Goal: Information Seeking & Learning: Learn about a topic

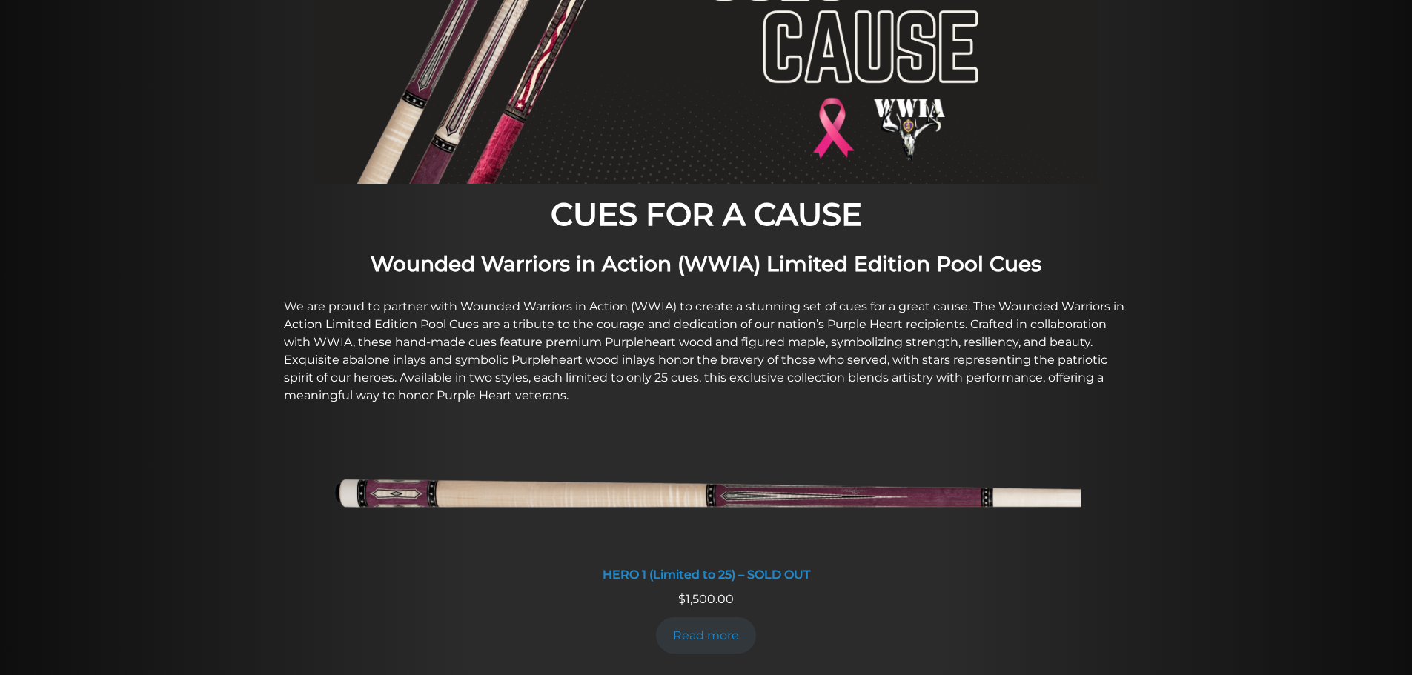
scroll to position [283, 0]
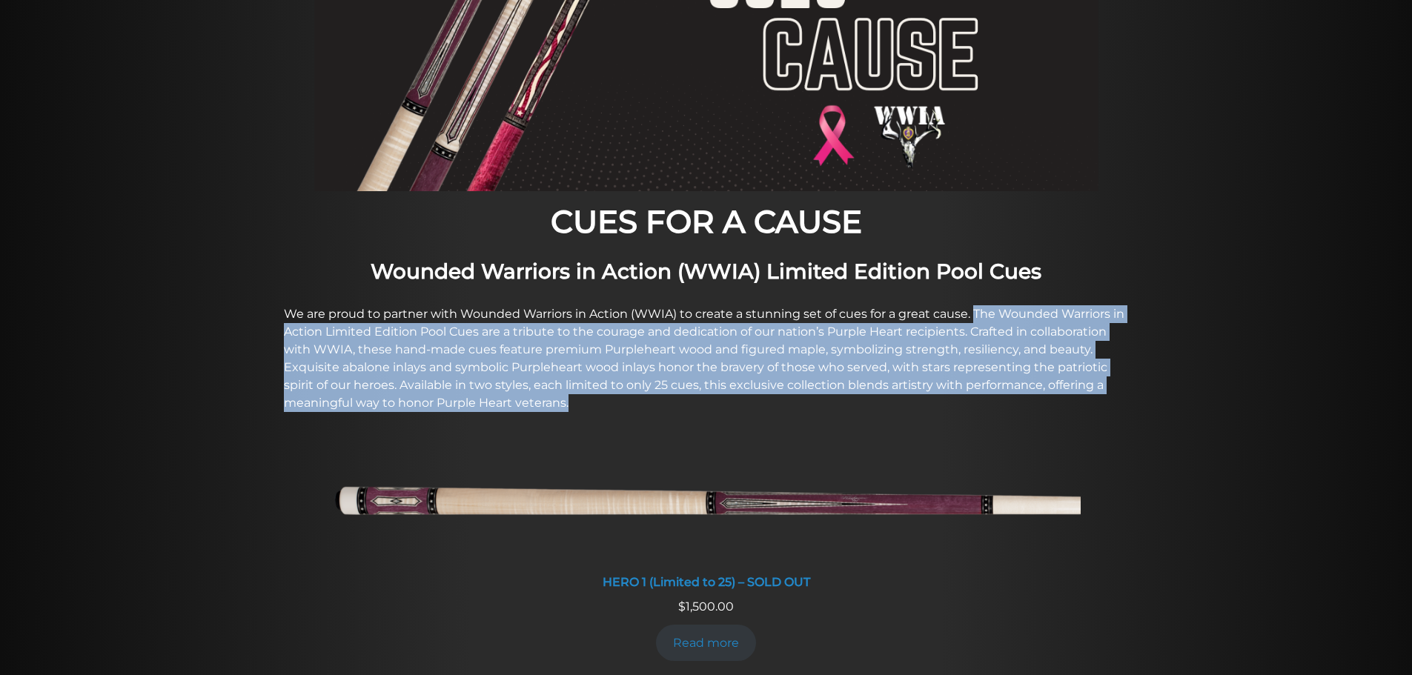
drag, startPoint x: 975, startPoint y: 311, endPoint x: 1053, endPoint y: 399, distance: 117.6
click at [1053, 399] on p "We are proud to partner with Wounded Warriors in Action (WWIA) to create a stun…" at bounding box center [706, 358] width 845 height 107
copy p "The Wounded Warriors in Action Limited Edition Pool Cues are a tribute to the c…"
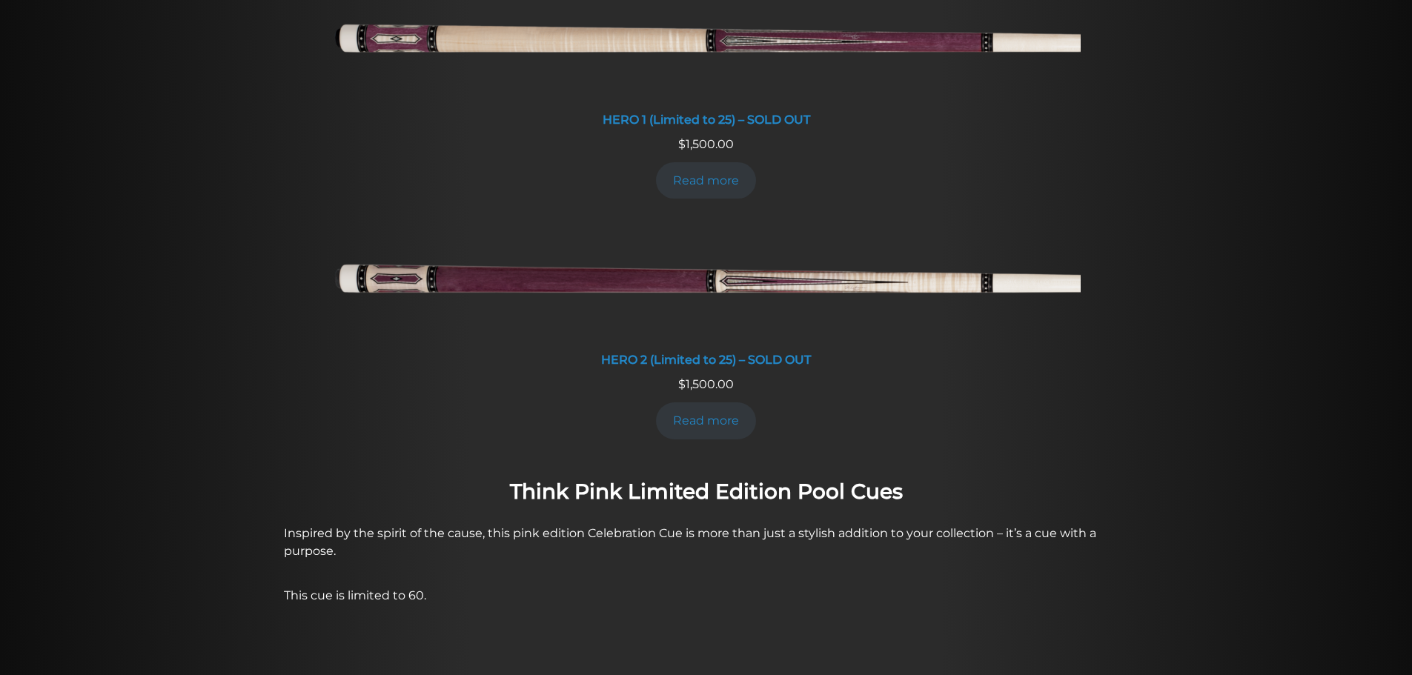
scroll to position [749, 0]
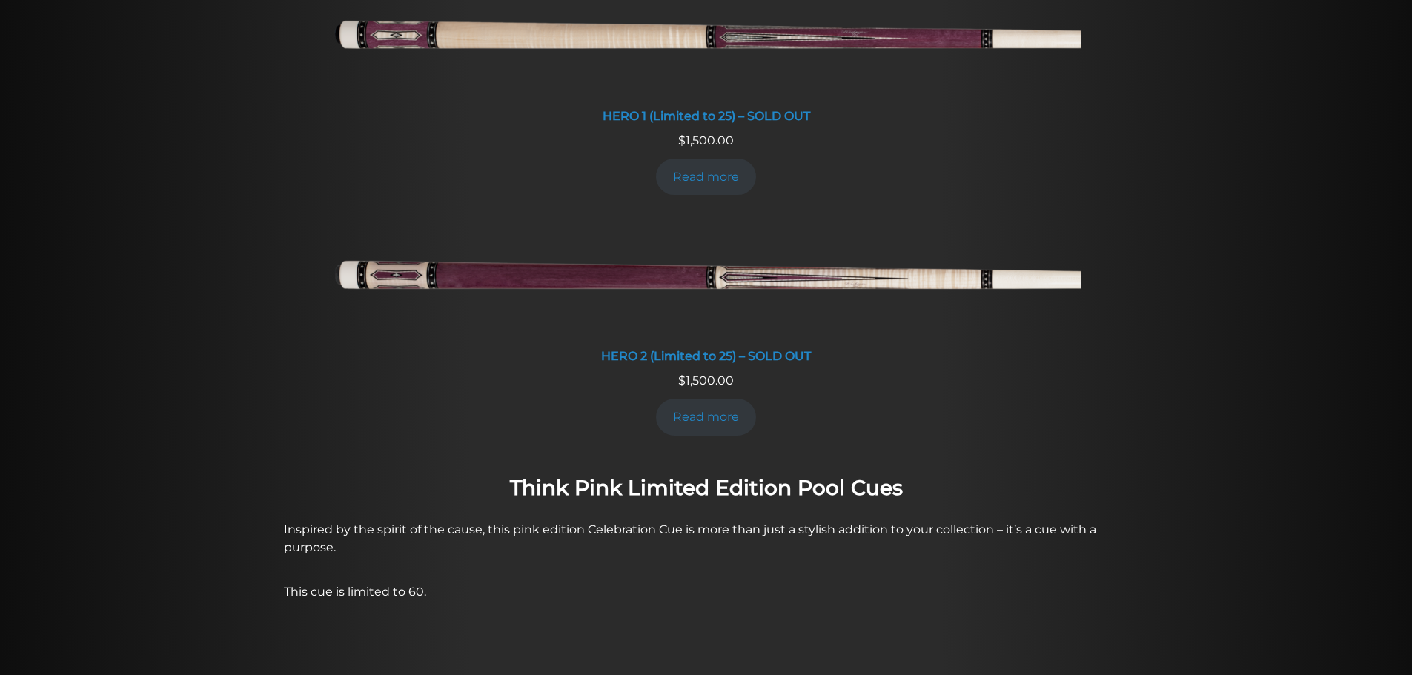
click at [712, 186] on link "Read more" at bounding box center [706, 177] width 101 height 36
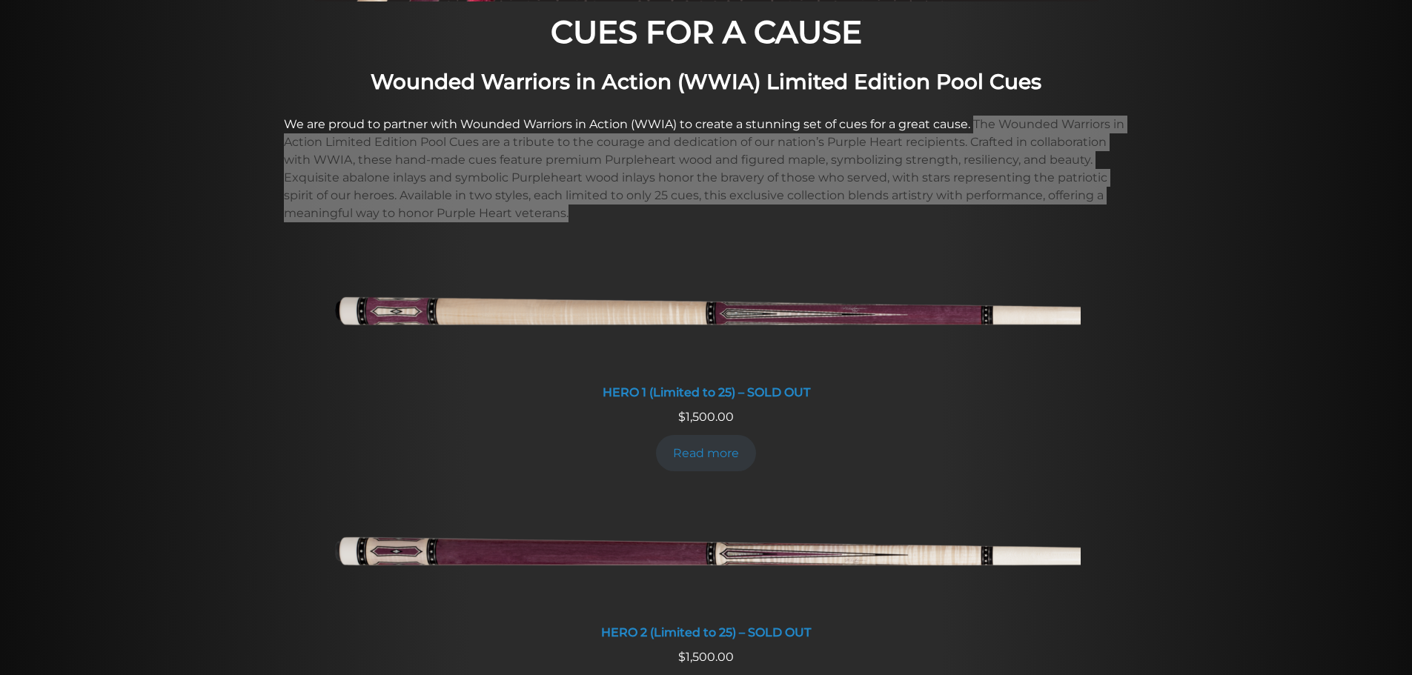
scroll to position [468, 0]
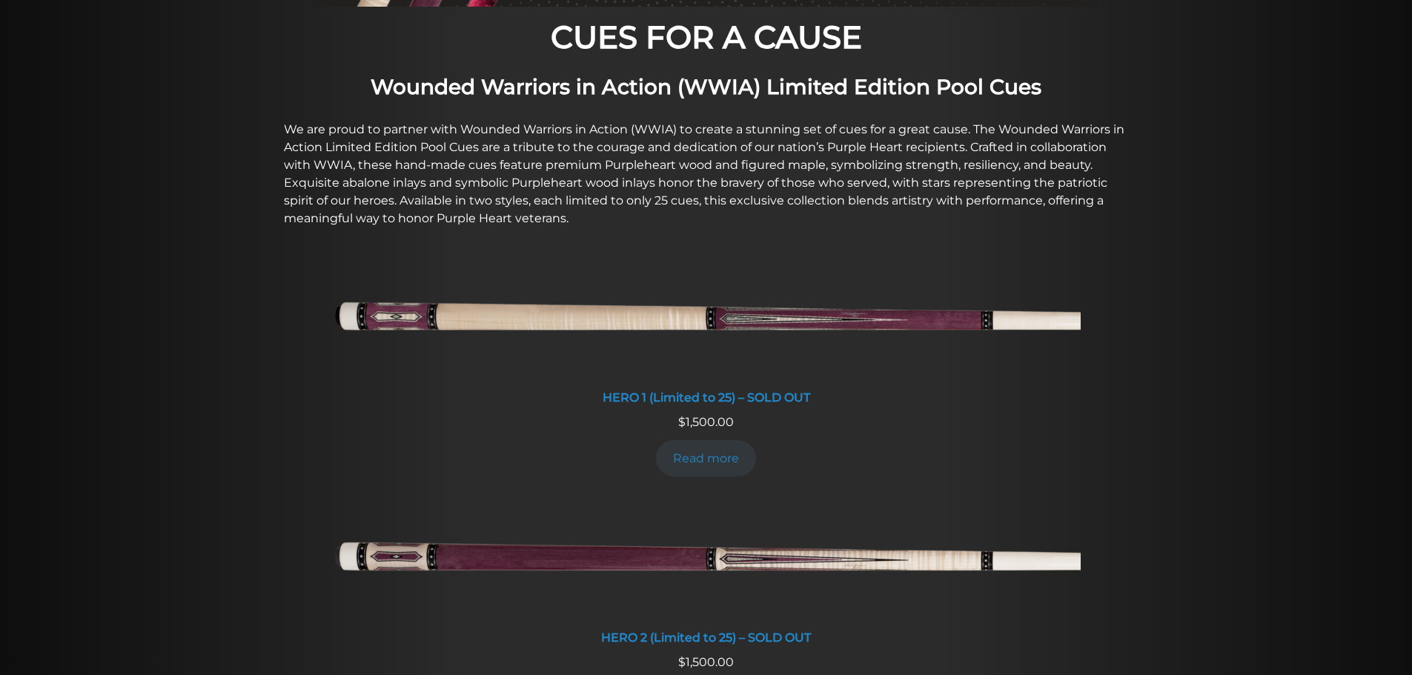
click at [1229, 279] on li "HERO 1 (Limited to 25) – SOLD OUT $ 1,500.00 Read more" at bounding box center [706, 377] width 1424 height 241
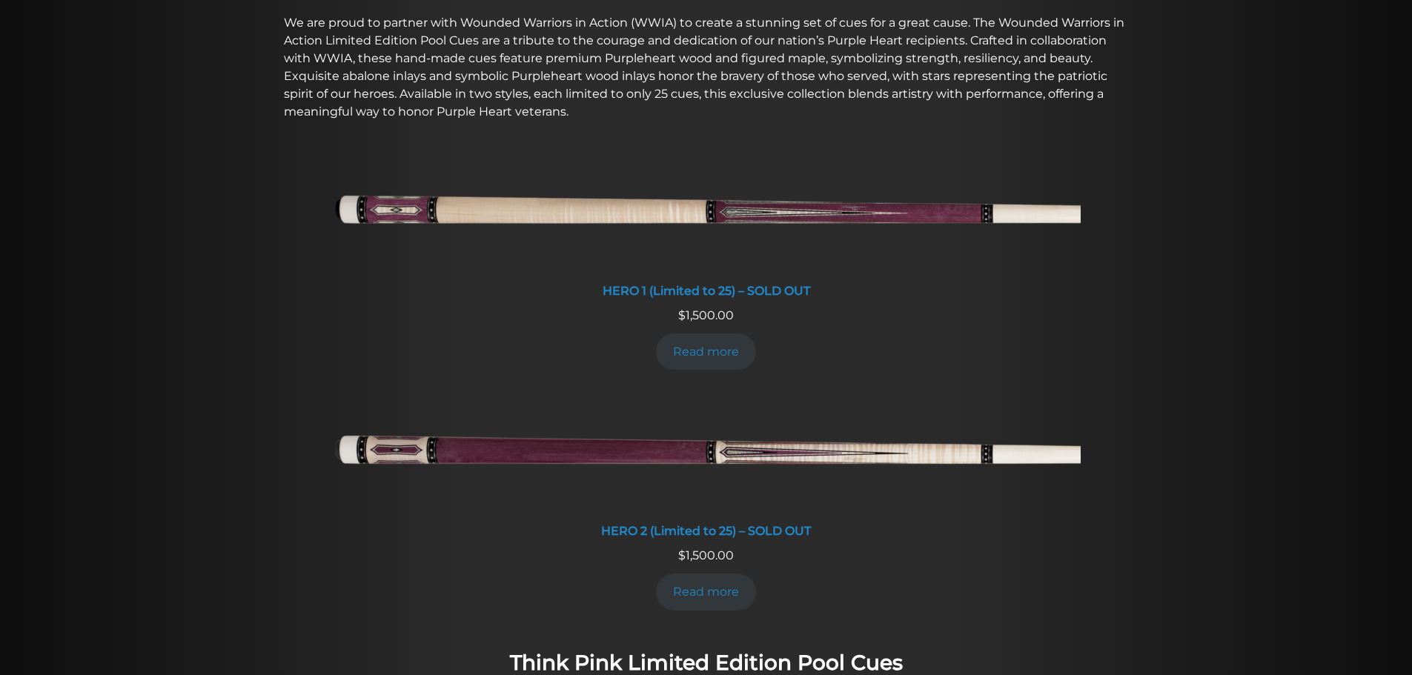
scroll to position [585, 0]
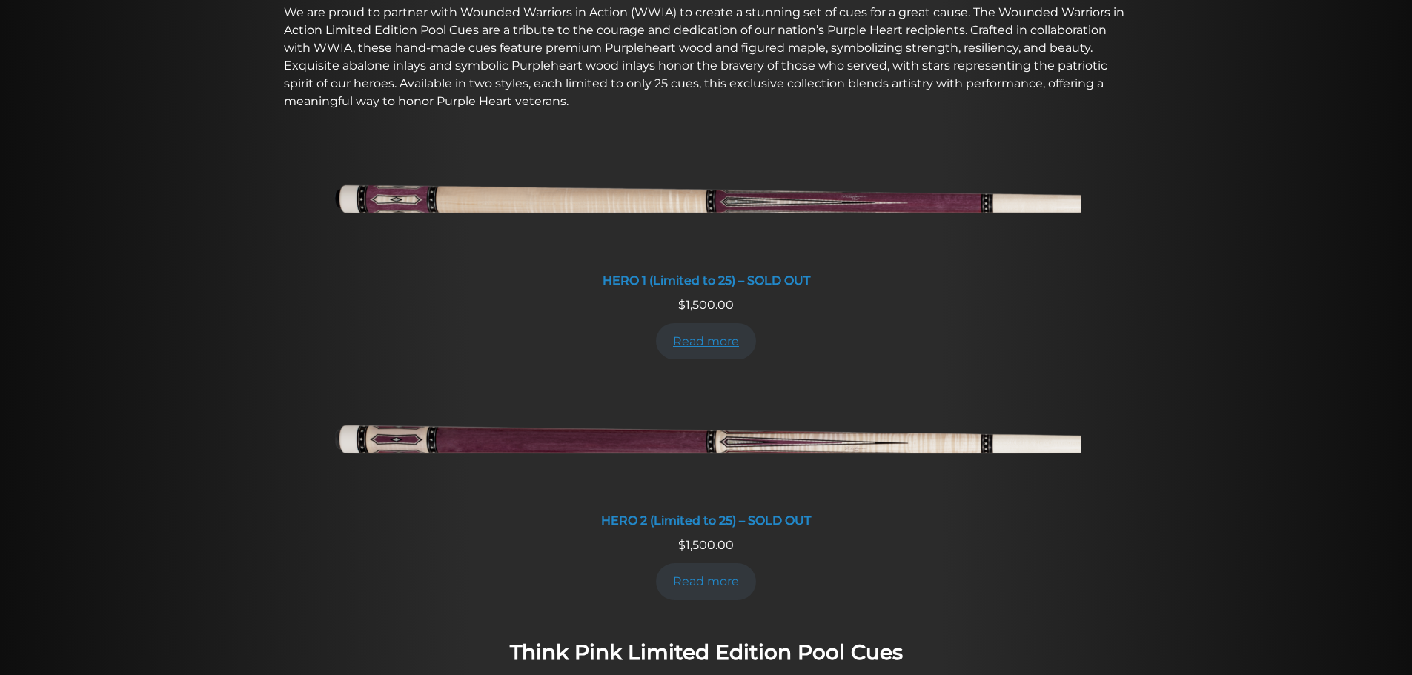
click at [713, 329] on link "Read more" at bounding box center [706, 341] width 101 height 36
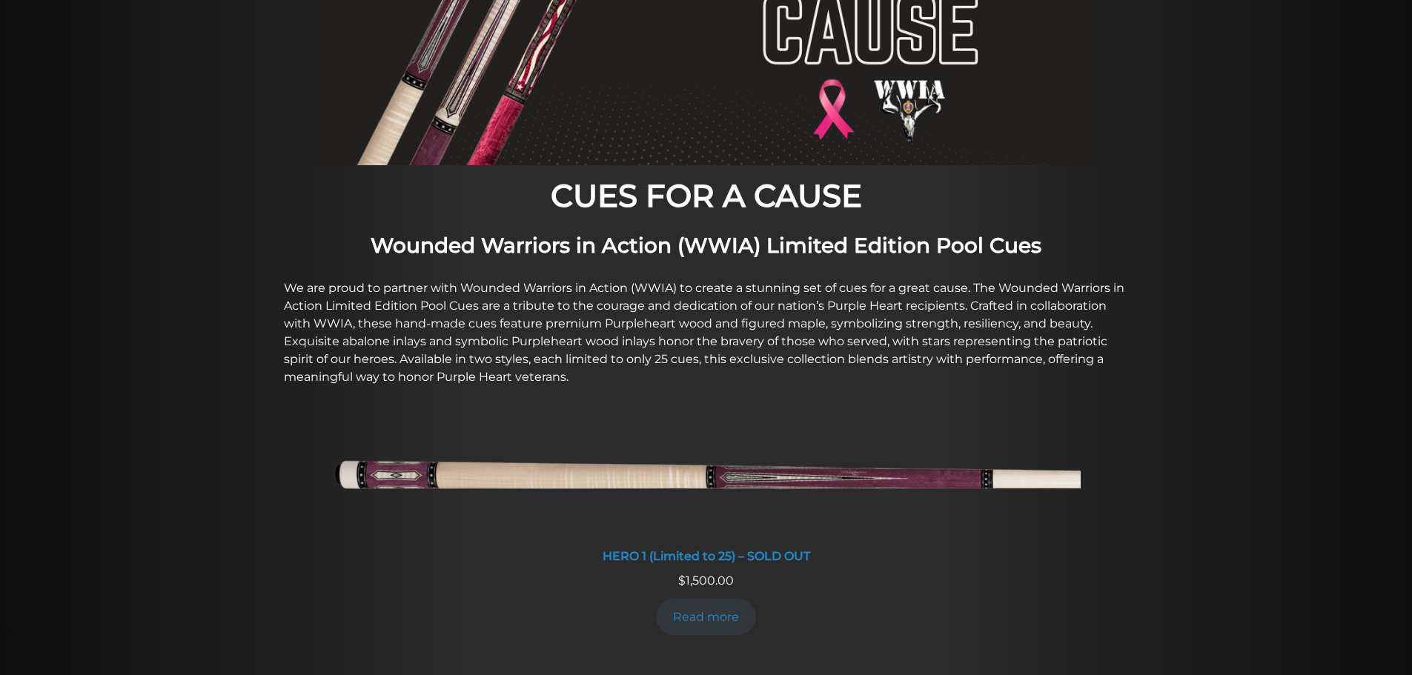
scroll to position [248, 0]
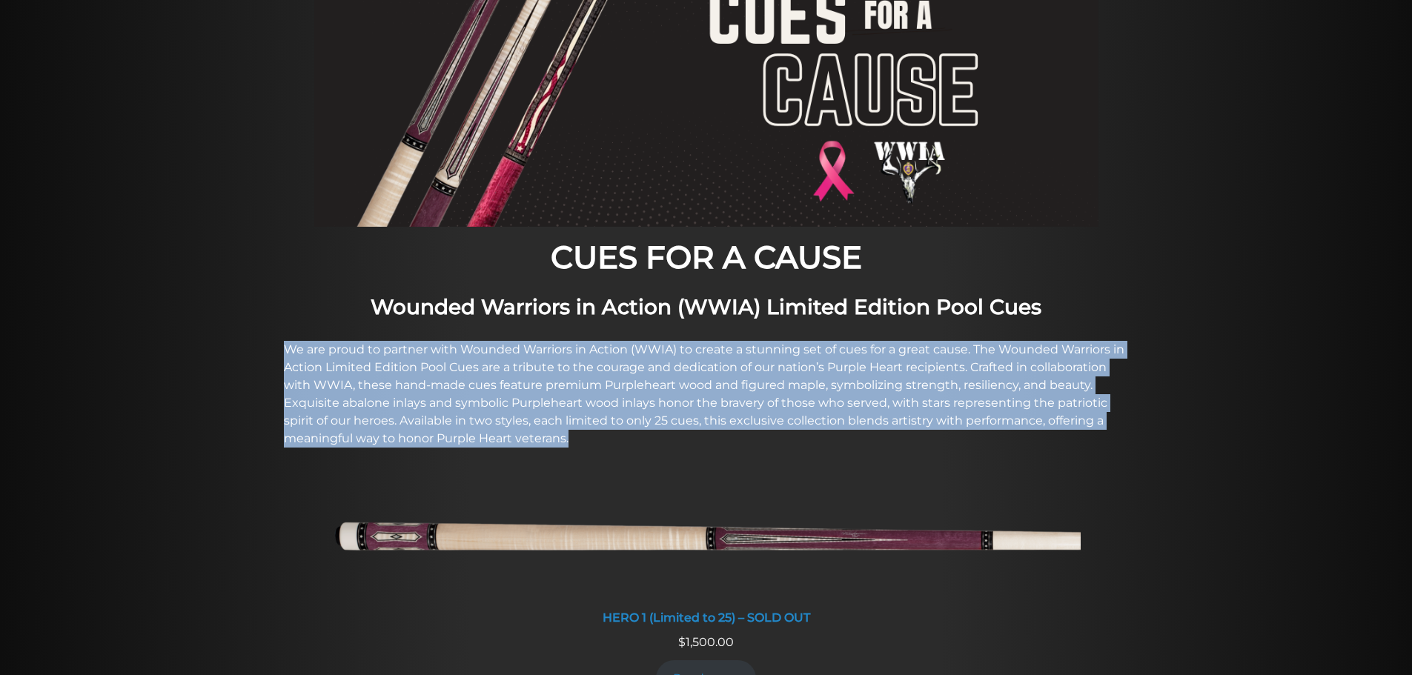
drag, startPoint x: 285, startPoint y: 347, endPoint x: 580, endPoint y: 438, distance: 308.8
click at [580, 438] on p "We are proud to partner with Wounded Warriors in Action (WWIA) to create a stun…" at bounding box center [706, 394] width 845 height 107
copy p "We are proud to partner with Wounded Warriors in Action (WWIA) to create a stun…"
click at [798, 379] on p "We are proud to partner with Wounded Warriors in Action (WWIA) to create a stun…" at bounding box center [706, 394] width 845 height 107
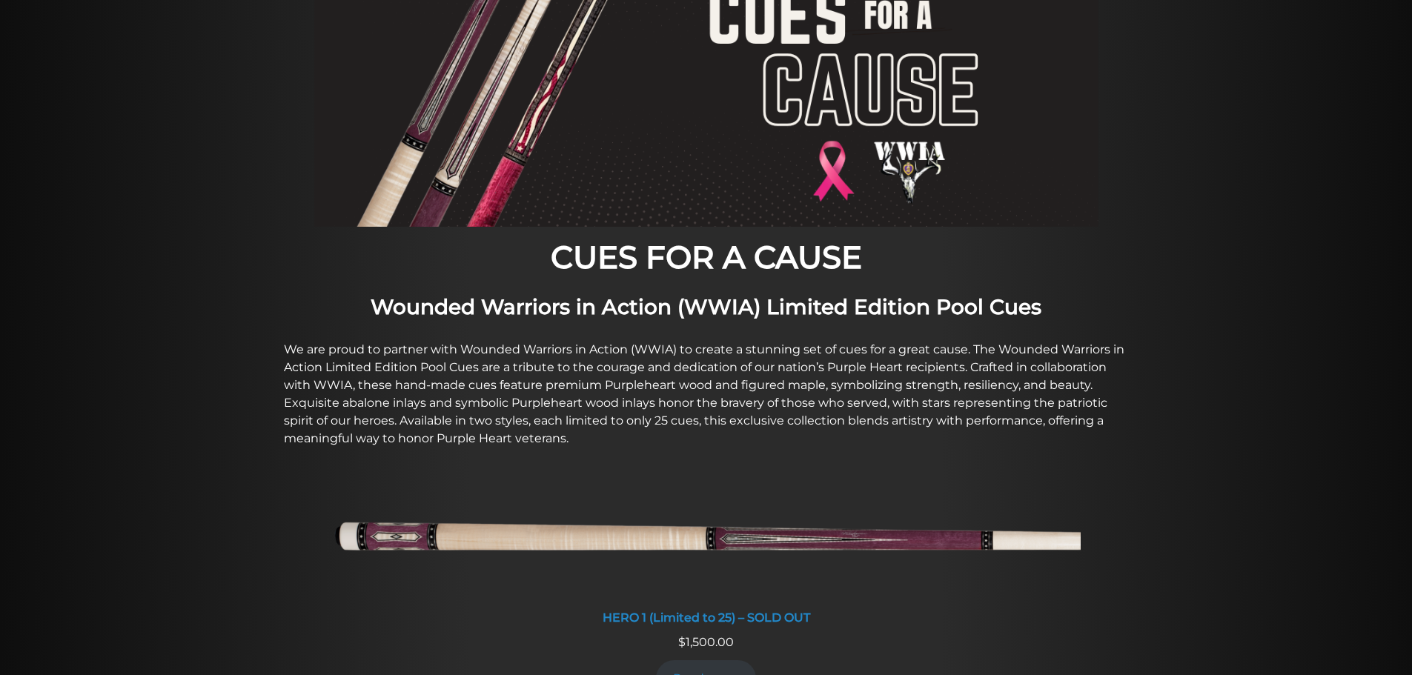
click at [973, 366] on p "We are proud to partner with Wounded Warriors in Action (WWIA) to create a stun…" at bounding box center [706, 394] width 845 height 107
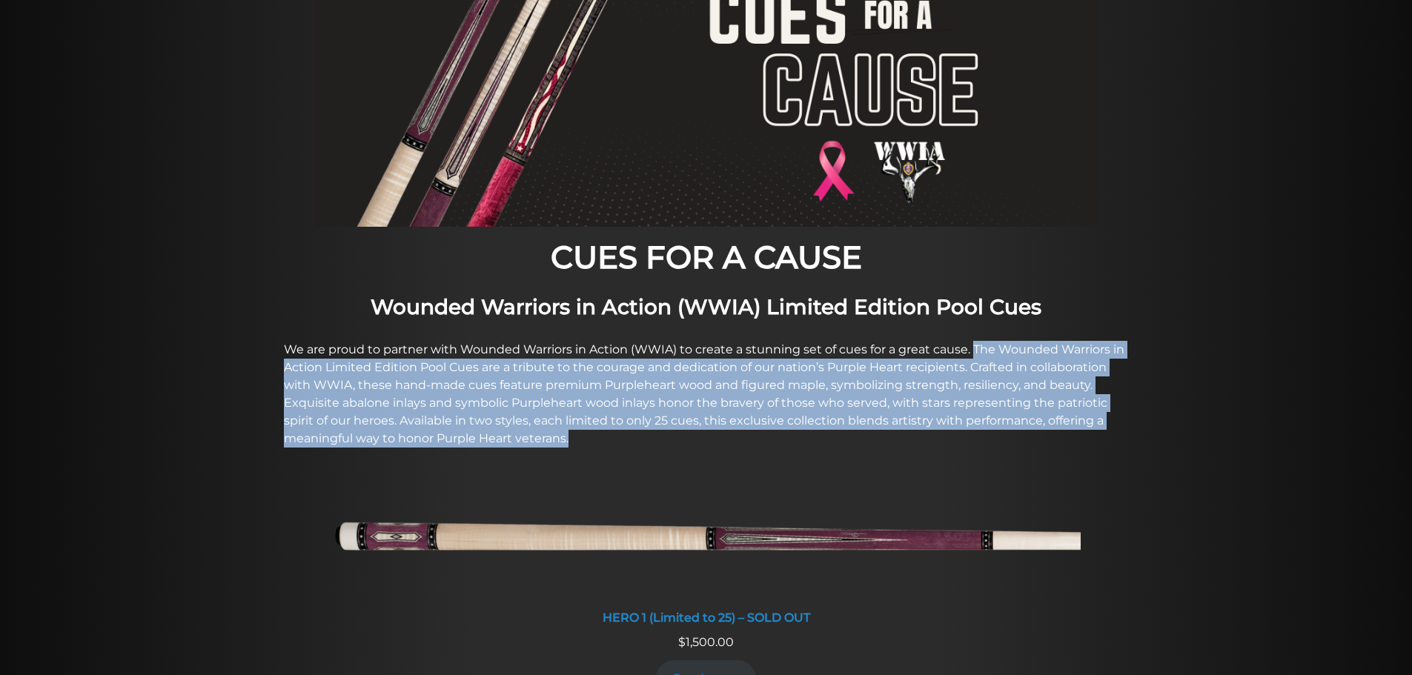
drag, startPoint x: 974, startPoint y: 346, endPoint x: 1010, endPoint y: 433, distance: 94.0
click at [1010, 433] on p "We are proud to partner with Wounded Warriors in Action (WWIA) to create a stun…" at bounding box center [706, 394] width 845 height 107
copy p "The Wounded Warriors in Action Limited Edition Pool Cues are a tribute to the c…"
